Goal: Information Seeking & Learning: Find contact information

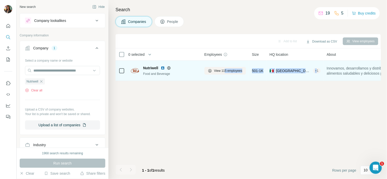
click at [134, 69] on img at bounding box center [135, 70] width 8 height 5
click at [150, 67] on span "Nutriwell" at bounding box center [150, 68] width 15 height 5
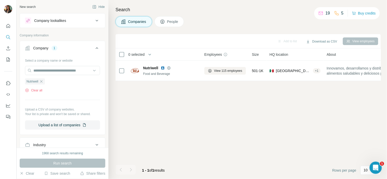
click at [172, 17] on button "People" at bounding box center [170, 21] width 30 height 11
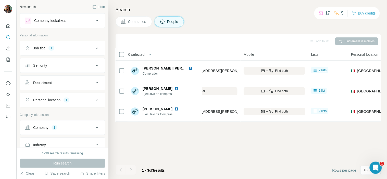
scroll to position [0, 70]
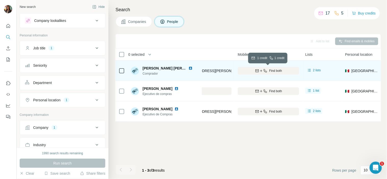
click at [259, 68] on button "Find both" at bounding box center [269, 71] width 62 height 8
click at [273, 42] on div "Add to list Find emails & mobiles" at bounding box center [248, 41] width 260 height 9
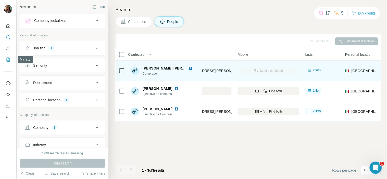
click at [12, 59] on button "My lists" at bounding box center [8, 59] width 8 height 9
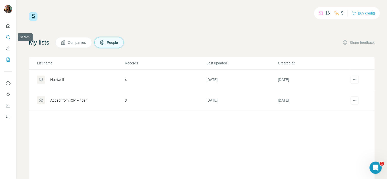
click at [5, 40] on button "Search" at bounding box center [8, 37] width 8 height 9
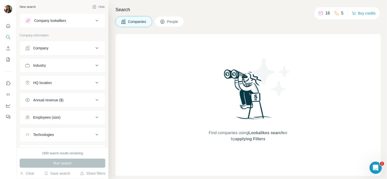
click at [58, 47] on div "Company" at bounding box center [59, 48] width 69 height 5
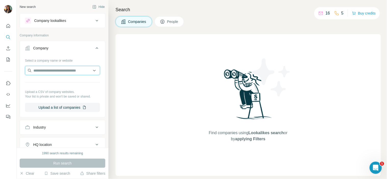
click at [52, 73] on input "text" at bounding box center [62, 70] width 75 height 9
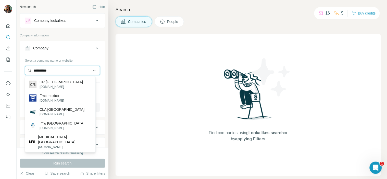
click at [67, 70] on input "**********" at bounding box center [62, 70] width 75 height 9
click at [47, 71] on input "**********" at bounding box center [62, 70] width 75 height 9
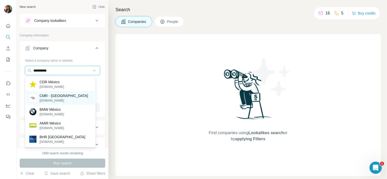
type input "**********"
click at [74, 95] on div "CMR - México [DOMAIN_NAME]" at bounding box center [60, 98] width 68 height 14
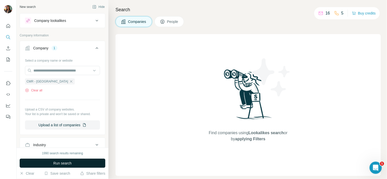
click at [70, 165] on span "Run search" at bounding box center [62, 163] width 18 height 5
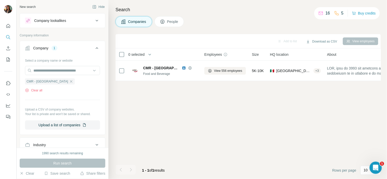
click at [167, 17] on button "People" at bounding box center [170, 21] width 30 height 11
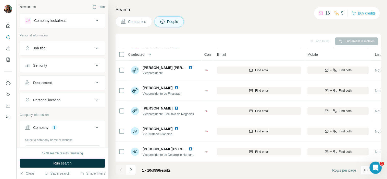
scroll to position [82, 0]
click at [62, 49] on div "Job title" at bounding box center [59, 48] width 69 height 5
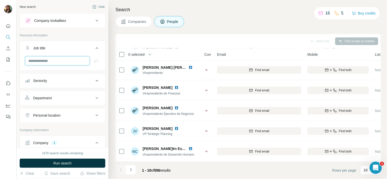
click at [57, 62] on input "text" at bounding box center [57, 60] width 65 height 9
type input "*******"
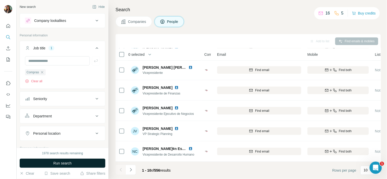
click at [62, 166] on span "Run search" at bounding box center [62, 163] width 18 height 5
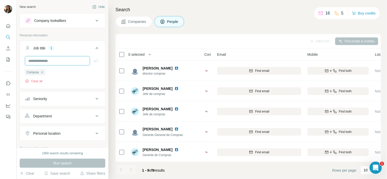
click at [62, 61] on input "text" at bounding box center [57, 60] width 65 height 9
type input "*******"
click at [93, 60] on icon "button" at bounding box center [95, 60] width 5 height 5
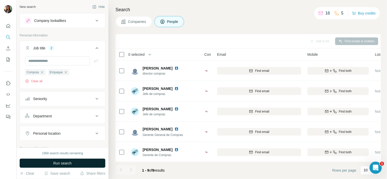
click at [66, 163] on span "Run search" at bounding box center [62, 163] width 18 height 5
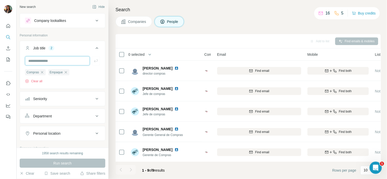
click at [65, 59] on input "text" at bounding box center [57, 60] width 65 height 9
type input "*"
type input "***"
click at [93, 61] on icon "button" at bounding box center [95, 60] width 5 height 5
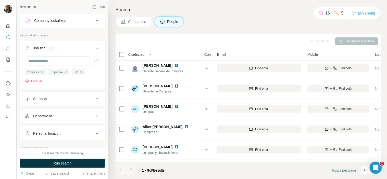
scroll to position [85, 0]
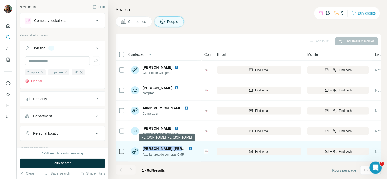
drag, startPoint x: 143, startPoint y: 145, endPoint x: 181, endPoint y: 145, distance: 38.5
click at [181, 147] on span "[PERSON_NAME] [PERSON_NAME]" at bounding box center [173, 149] width 61 height 4
click at [190, 147] on img at bounding box center [191, 149] width 4 height 4
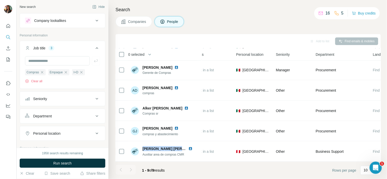
scroll to position [85, 167]
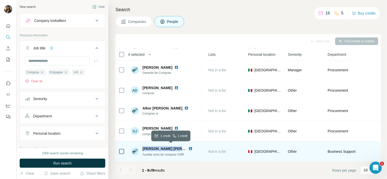
click at [202, 152] on button "Find both" at bounding box center [172, 152] width 62 height 8
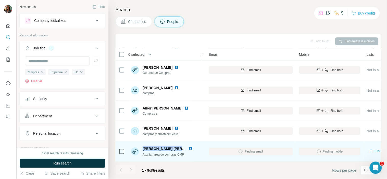
scroll to position [85, 0]
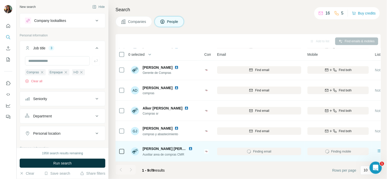
click at [226, 18] on div "Companies People" at bounding box center [248, 21] width 265 height 11
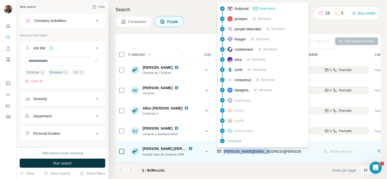
drag, startPoint x: 267, startPoint y: 149, endPoint x: 223, endPoint y: 150, distance: 44.4
click at [223, 150] on div "[PERSON_NAME][EMAIL_ADDRESS][PERSON_NAME][DOMAIN_NAME]" at bounding box center [259, 152] width 84 height 14
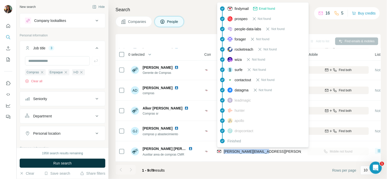
copy span "[PERSON_NAME][EMAIL_ADDRESS][PERSON_NAME][DOMAIN_NAME]"
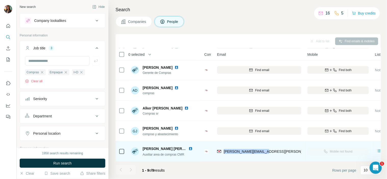
copy span "[PERSON_NAME][EMAIL_ADDRESS][PERSON_NAME][DOMAIN_NAME]"
click at [265, 149] on div "[PERSON_NAME][EMAIL_ADDRESS][PERSON_NAME][DOMAIN_NAME]" at bounding box center [259, 152] width 84 height 14
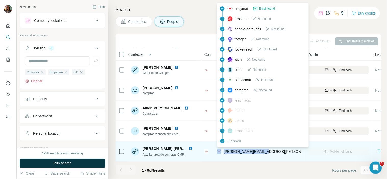
drag, startPoint x: 249, startPoint y: 149, endPoint x: 222, endPoint y: 151, distance: 26.3
click at [222, 151] on div "[PERSON_NAME][EMAIL_ADDRESS][PERSON_NAME][DOMAIN_NAME]" at bounding box center [259, 152] width 84 height 14
copy div "[PERSON_NAME][EMAIL_ADDRESS][PERSON_NAME][DOMAIN_NAME]"
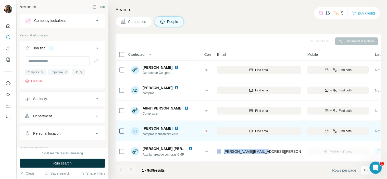
click at [178, 127] on img at bounding box center [177, 129] width 4 height 4
click at [261, 129] on span "Find email" at bounding box center [262, 131] width 14 height 5
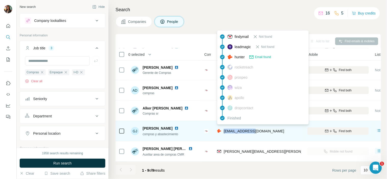
drag, startPoint x: 256, startPoint y: 128, endPoint x: 224, endPoint y: 130, distance: 32.7
click at [224, 130] on div "[EMAIL_ADDRESS][DOMAIN_NAME]" at bounding box center [259, 131] width 84 height 14
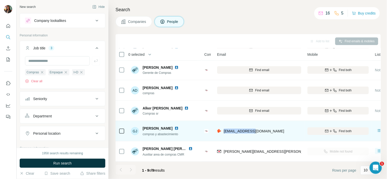
copy span "[EMAIL_ADDRESS][DOMAIN_NAME]"
click at [259, 126] on div "[EMAIL_ADDRESS][DOMAIN_NAME]" at bounding box center [259, 131] width 84 height 14
